Goal: Complete application form: Complete application form

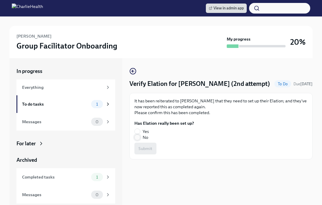
click at [136, 136] on input "No" at bounding box center [137, 137] width 5 height 5
radio input "true"
click at [144, 147] on span "Submit" at bounding box center [146, 149] width 14 height 6
click at [138, 131] on input "Yes" at bounding box center [137, 131] width 5 height 5
radio input "true"
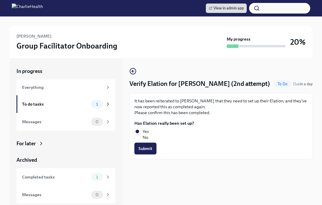
click at [144, 148] on span "Submit" at bounding box center [146, 149] width 14 height 6
